Goal: Find specific page/section: Find specific page/section

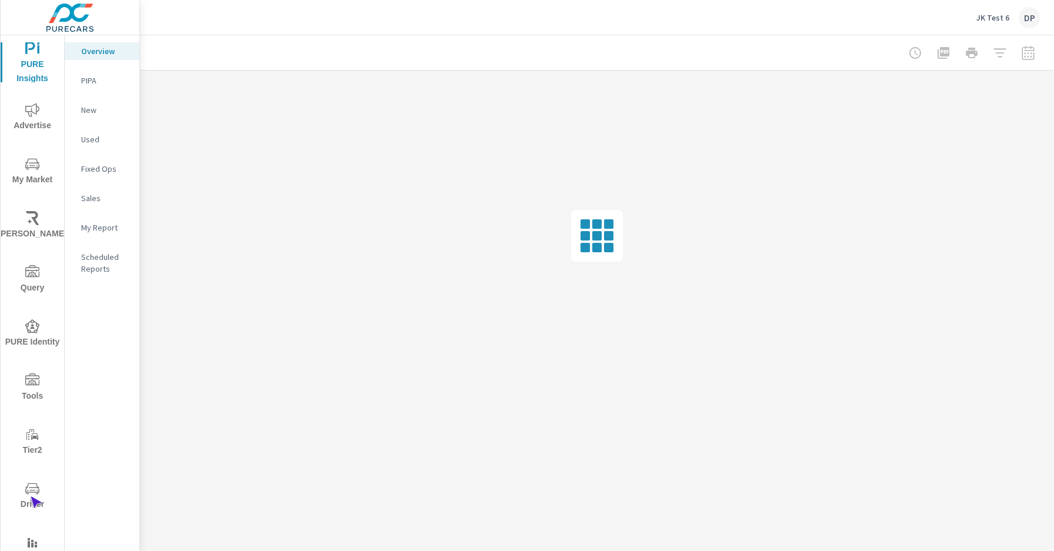
click at [30, 496] on span "Driver" at bounding box center [32, 497] width 56 height 30
